Goal: Task Accomplishment & Management: Manage account settings

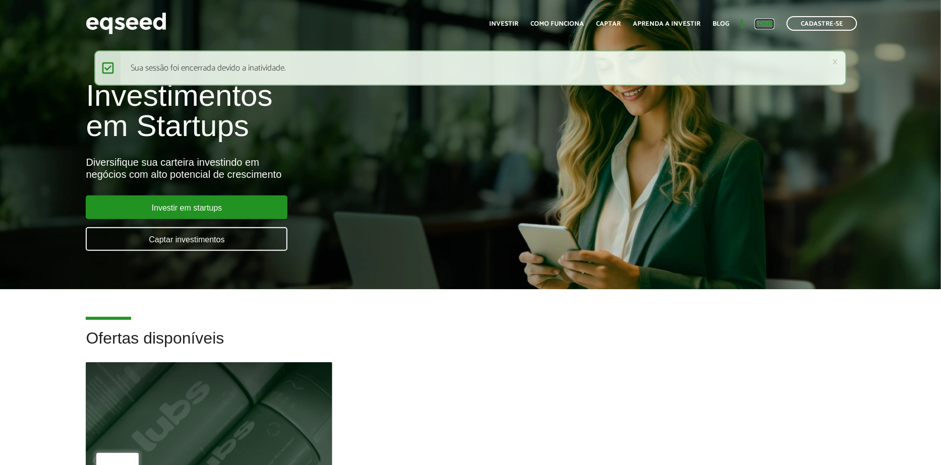
click at [765, 24] on link "Login" at bounding box center [765, 24] width 20 height 7
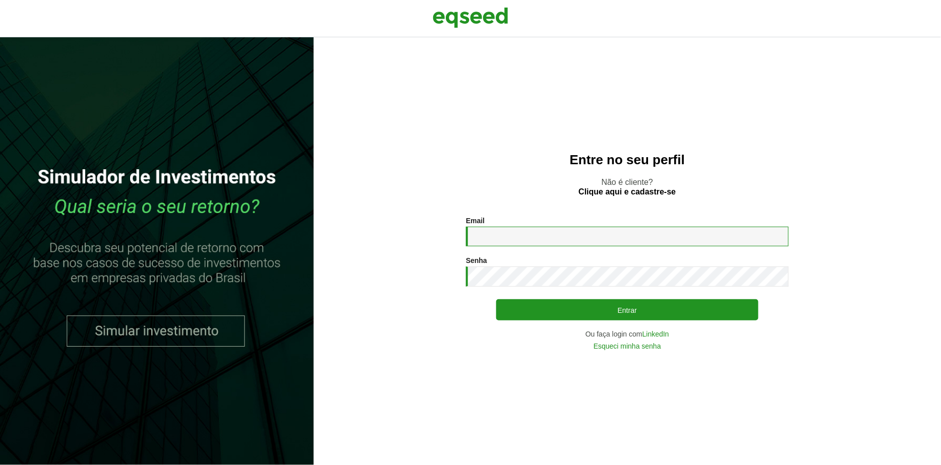
type input "**********"
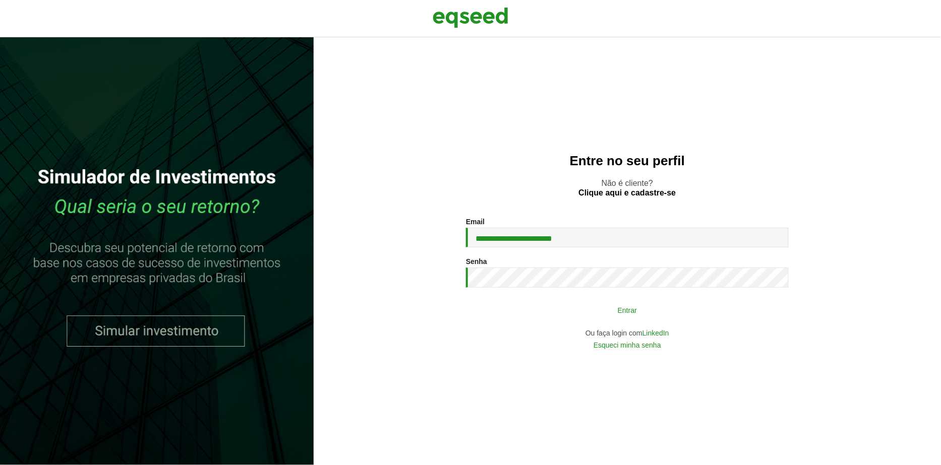
click at [628, 309] on button "Entrar" at bounding box center [627, 309] width 262 height 19
